Goal: Task Accomplishment & Management: Use online tool/utility

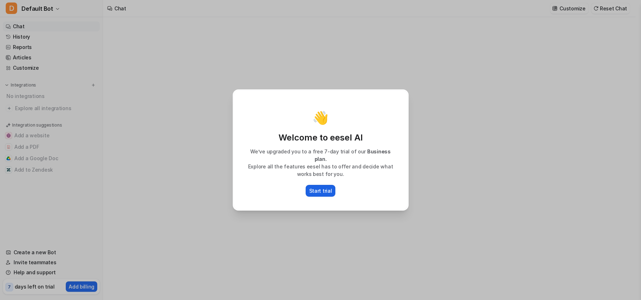
type textarea "**********"
click at [322, 187] on p "Start trial" at bounding box center [320, 191] width 23 height 8
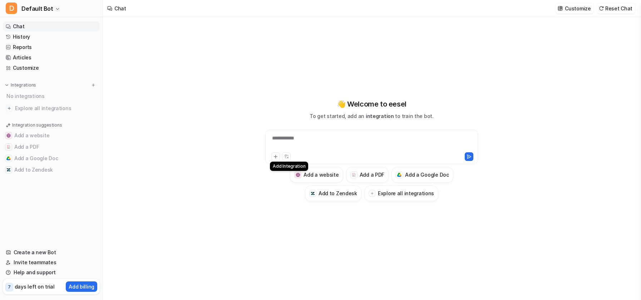
click at [277, 156] on icon at bounding box center [275, 156] width 5 height 5
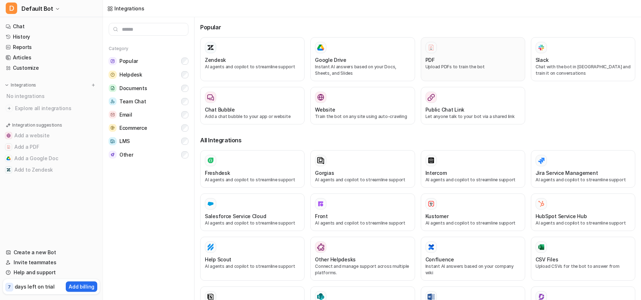
click at [446, 54] on div "PDF Upload PDFs to train the bot" at bounding box center [473, 59] width 95 height 35
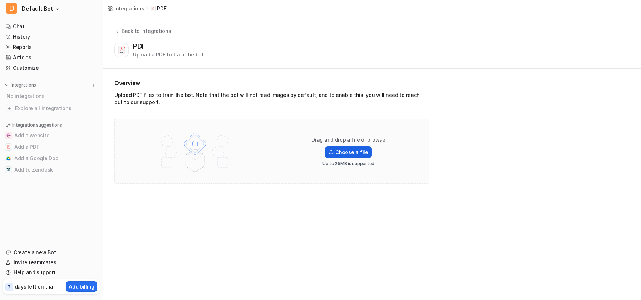
click at [350, 153] on label "Choose a file" at bounding box center [348, 152] width 46 height 12
click at [0, 0] on input "Choose a file" at bounding box center [0, 0] width 0 height 0
